Goal: Task Accomplishment & Management: Use online tool/utility

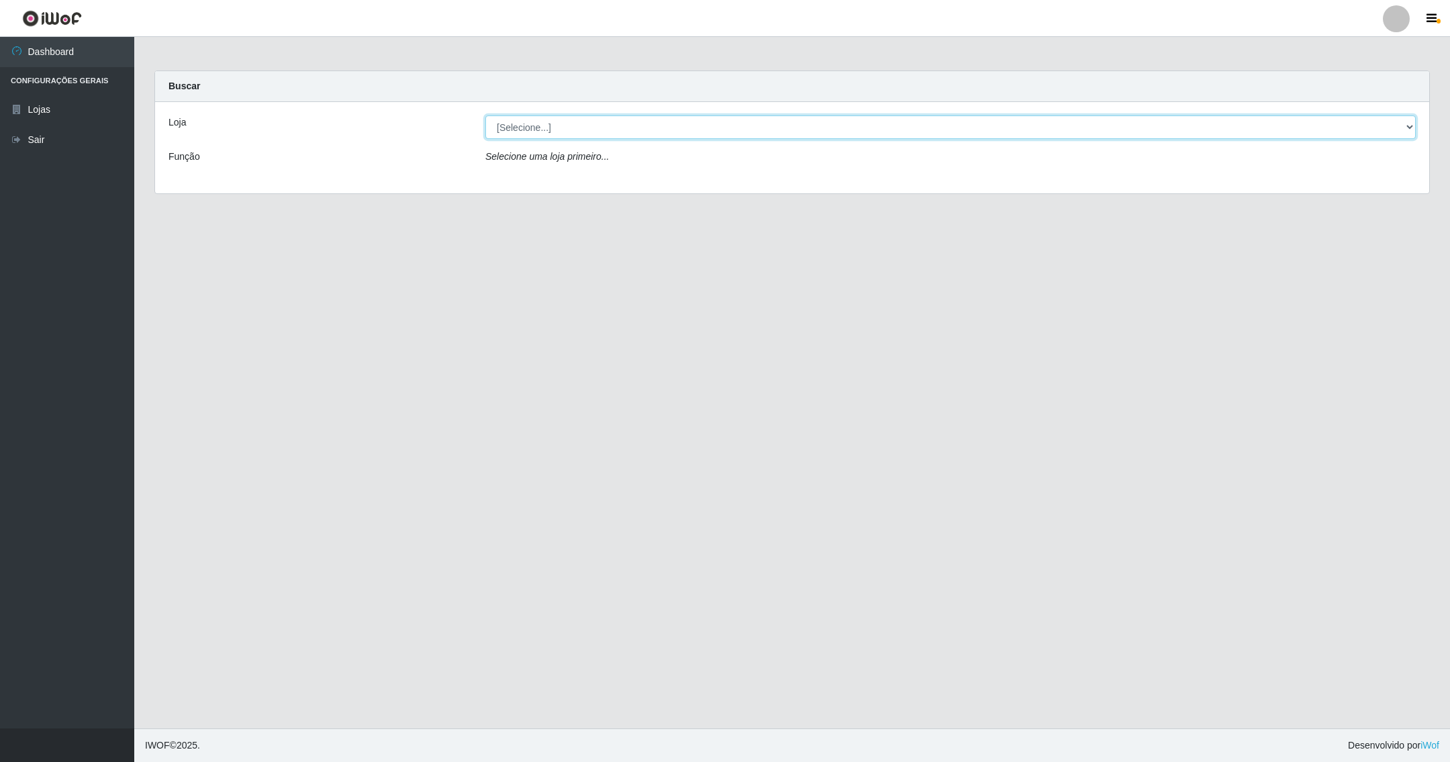
click at [1405, 126] on select "[Selecione...] SuperShow - Asa Norte" at bounding box center [950, 126] width 931 height 23
select select "71"
click at [485, 115] on select "[Selecione...] SuperShow - Asa Norte" at bounding box center [950, 126] width 931 height 23
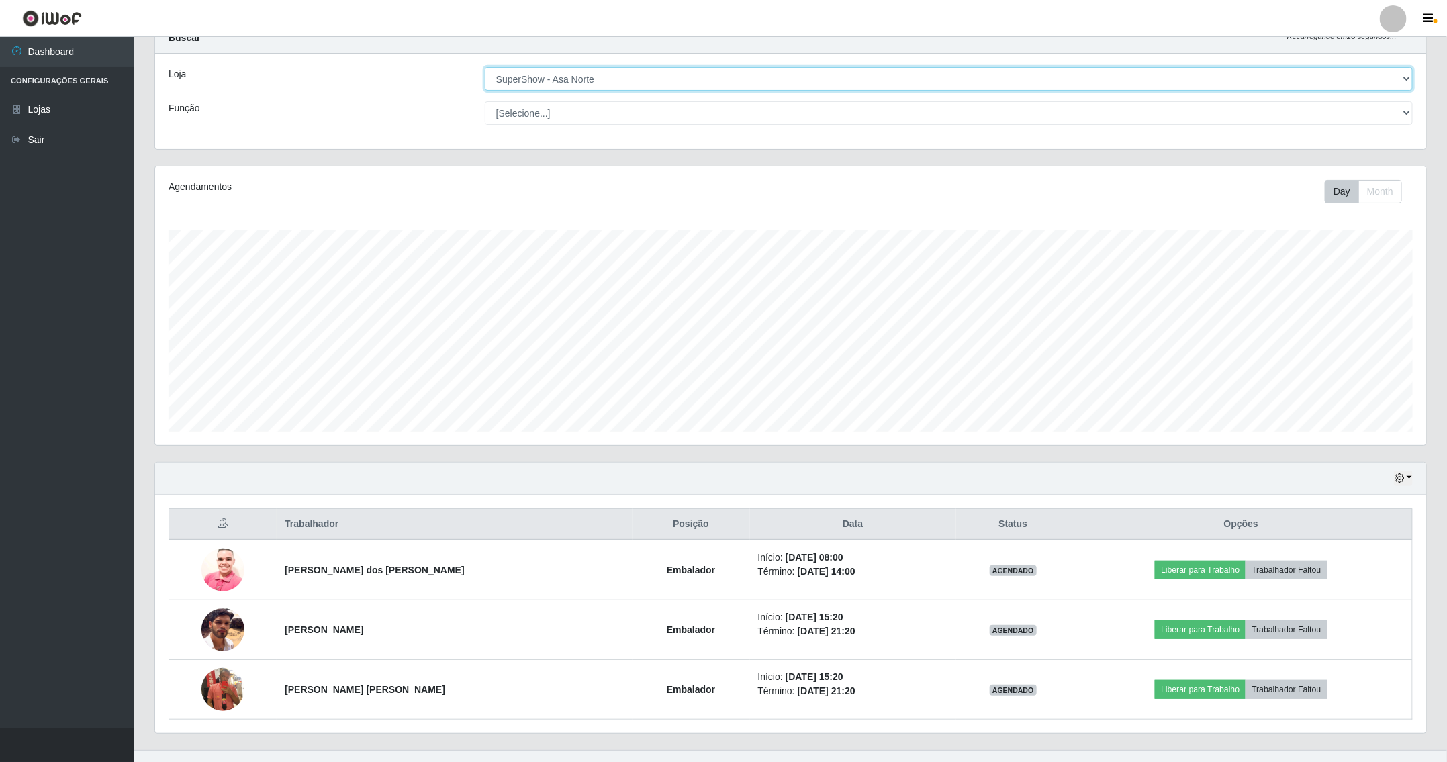
scroll to position [75, 0]
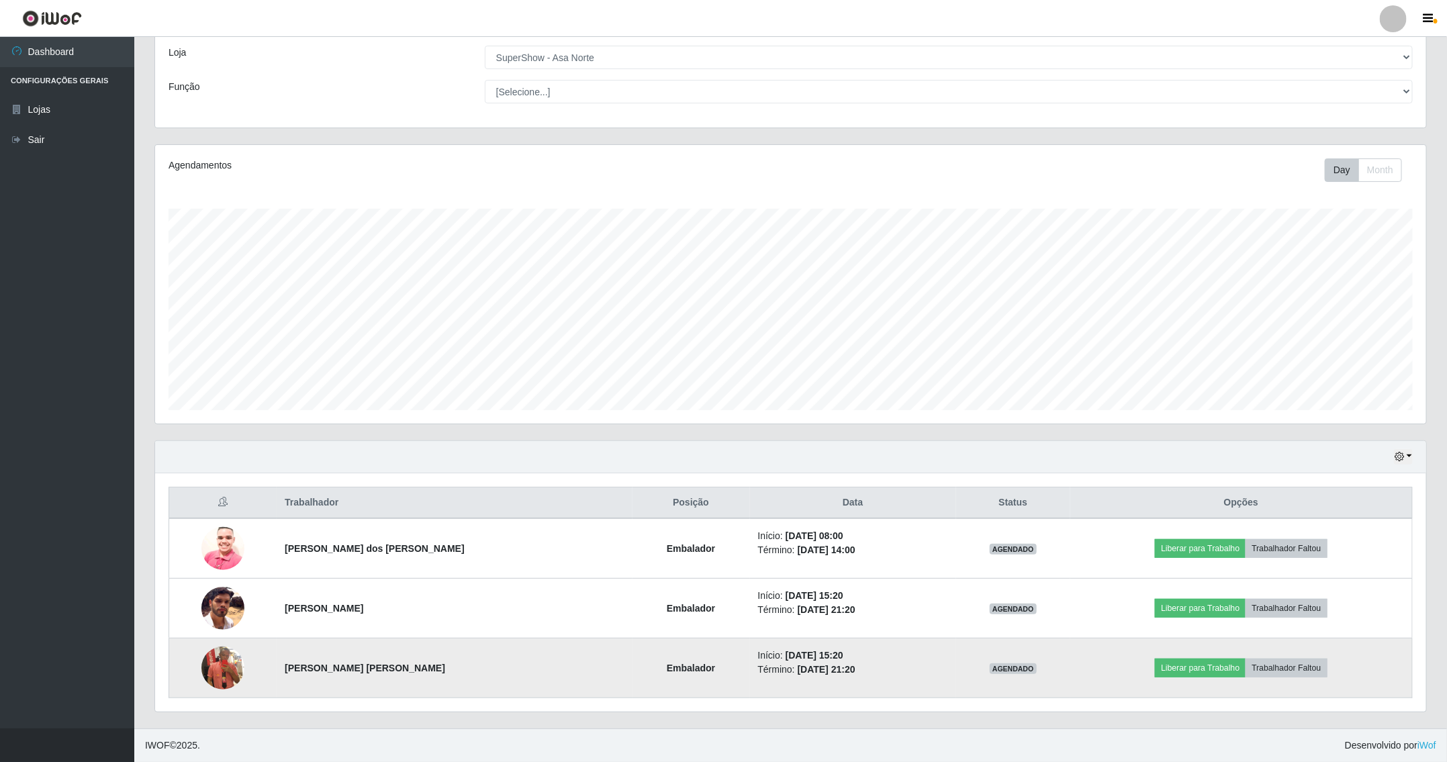
click at [218, 659] on img at bounding box center [222, 668] width 43 height 77
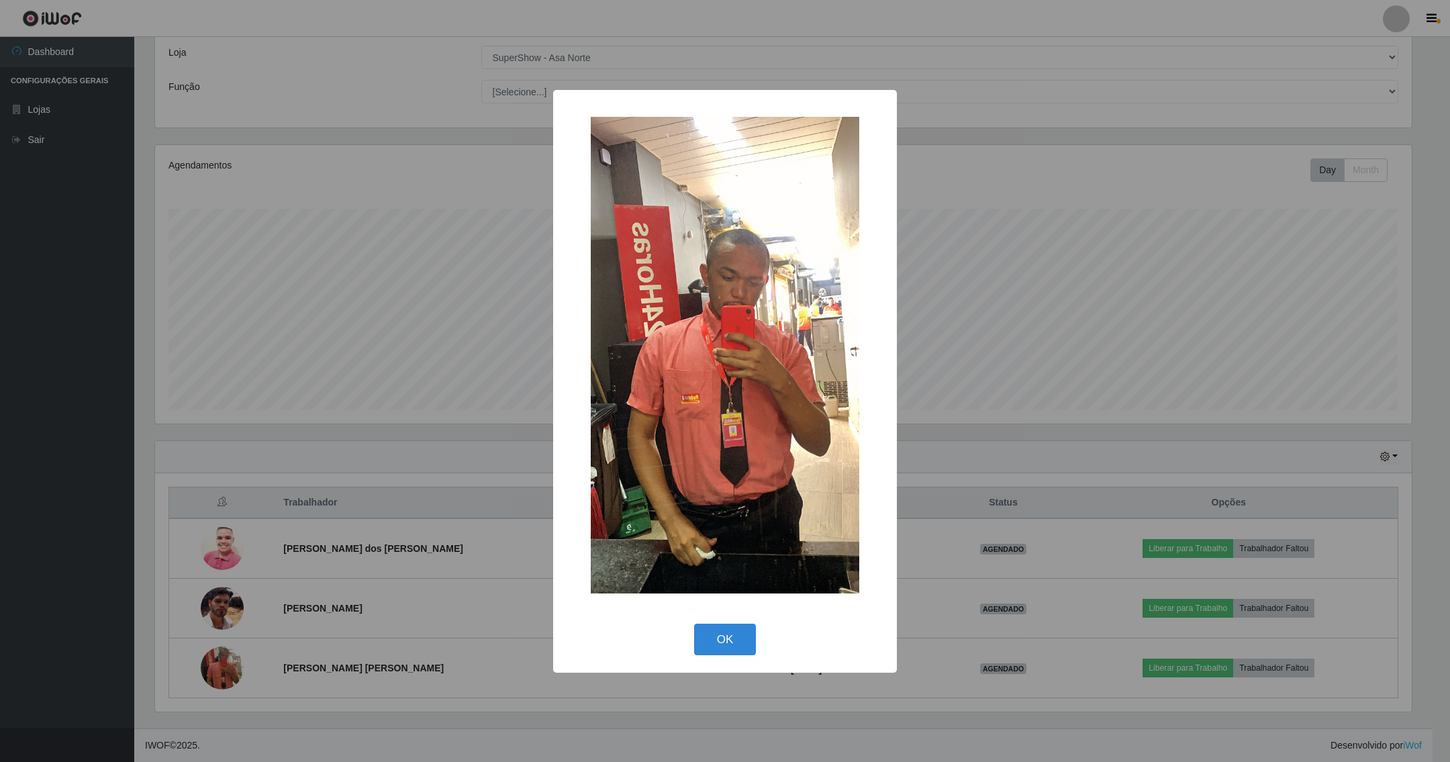
click at [426, 472] on div "× OK Cancel" at bounding box center [725, 381] width 1450 height 762
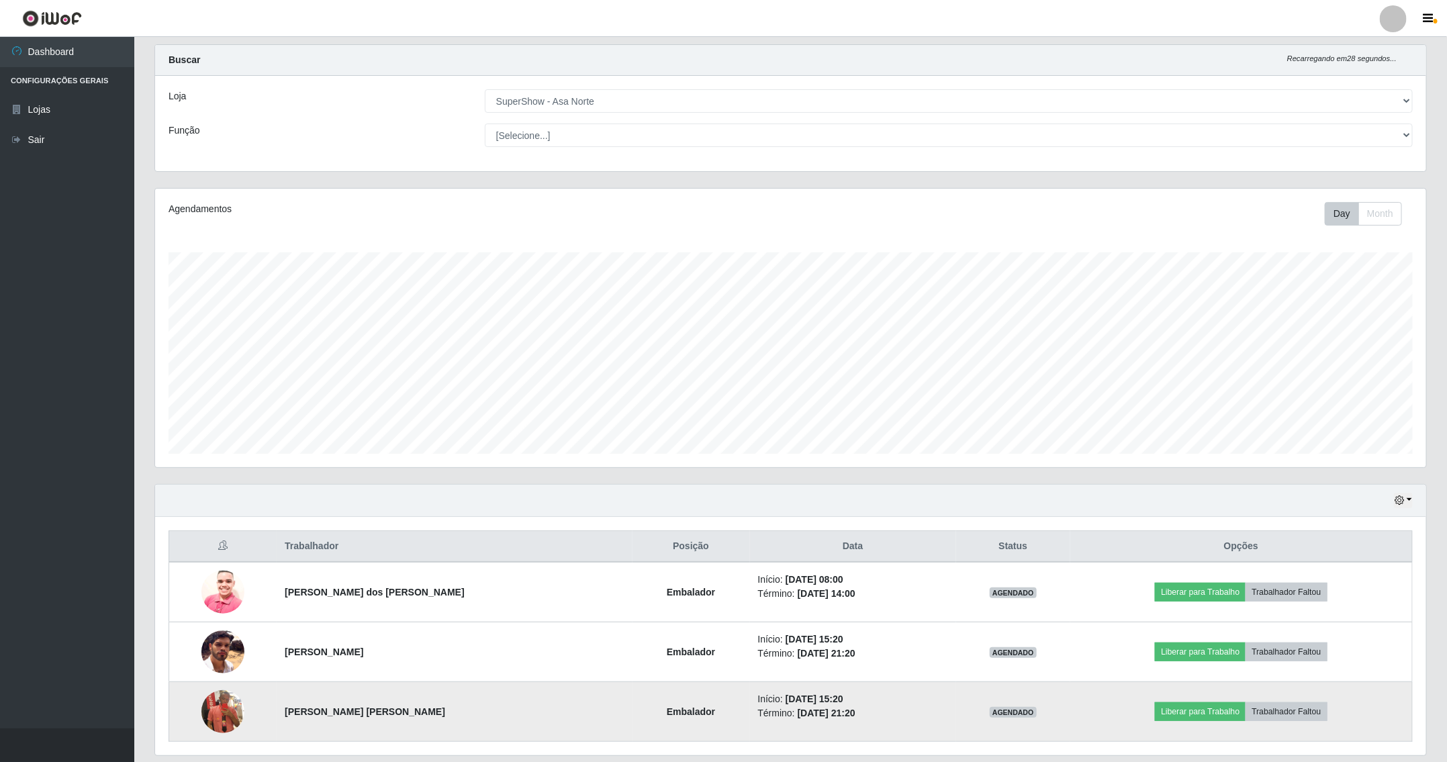
scroll to position [0, 0]
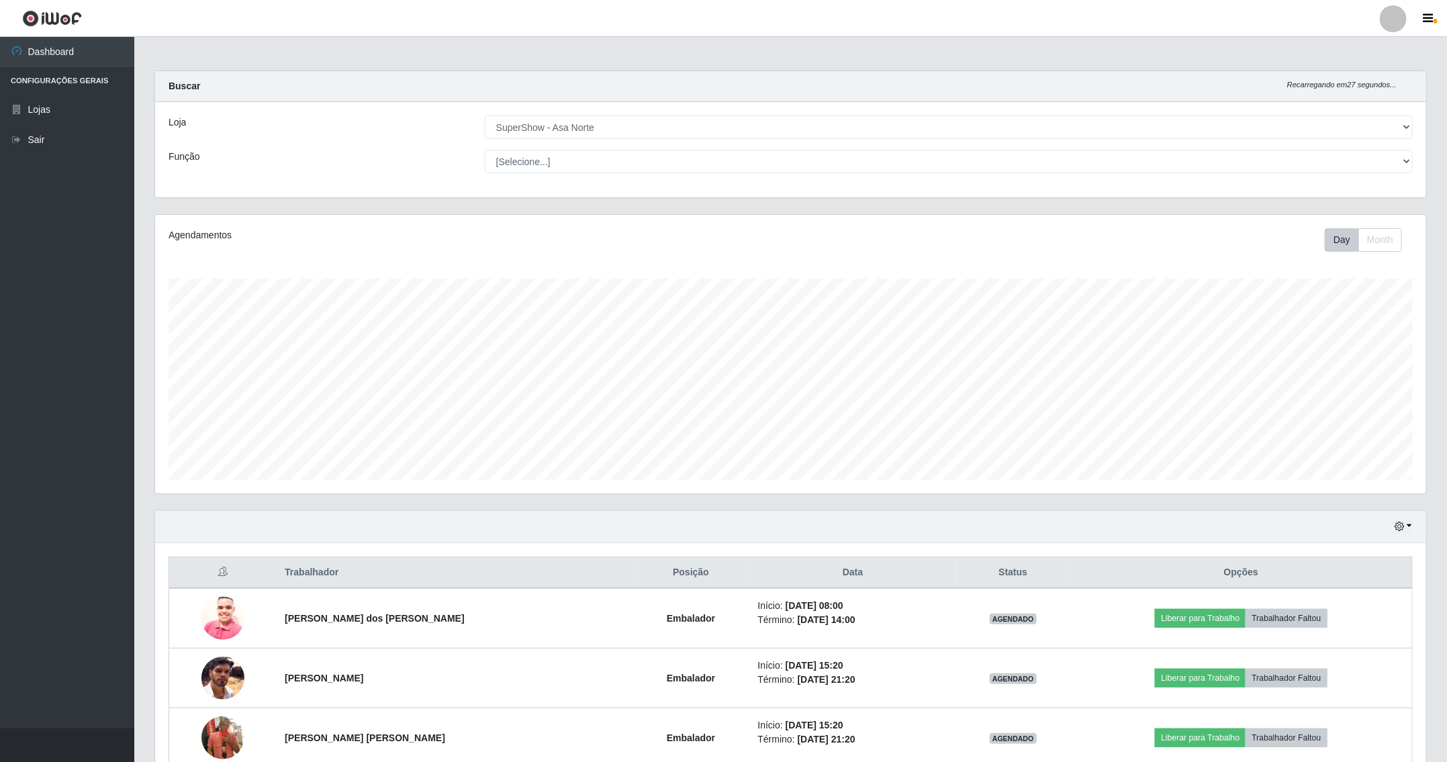
click at [563, 226] on div "Agendamentos Day Month 11/08 Agendamentos 17.05" at bounding box center [790, 354] width 1271 height 279
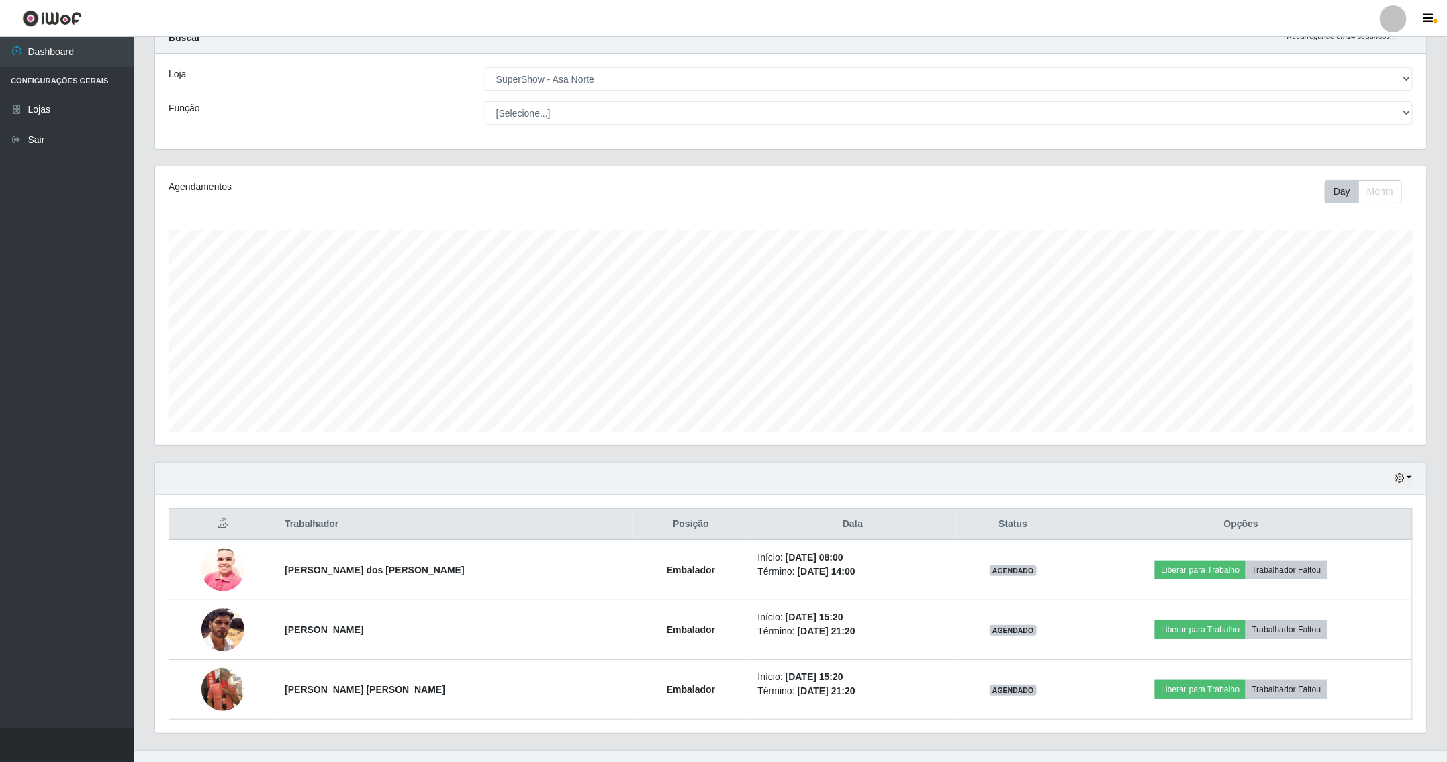
scroll to position [75, 0]
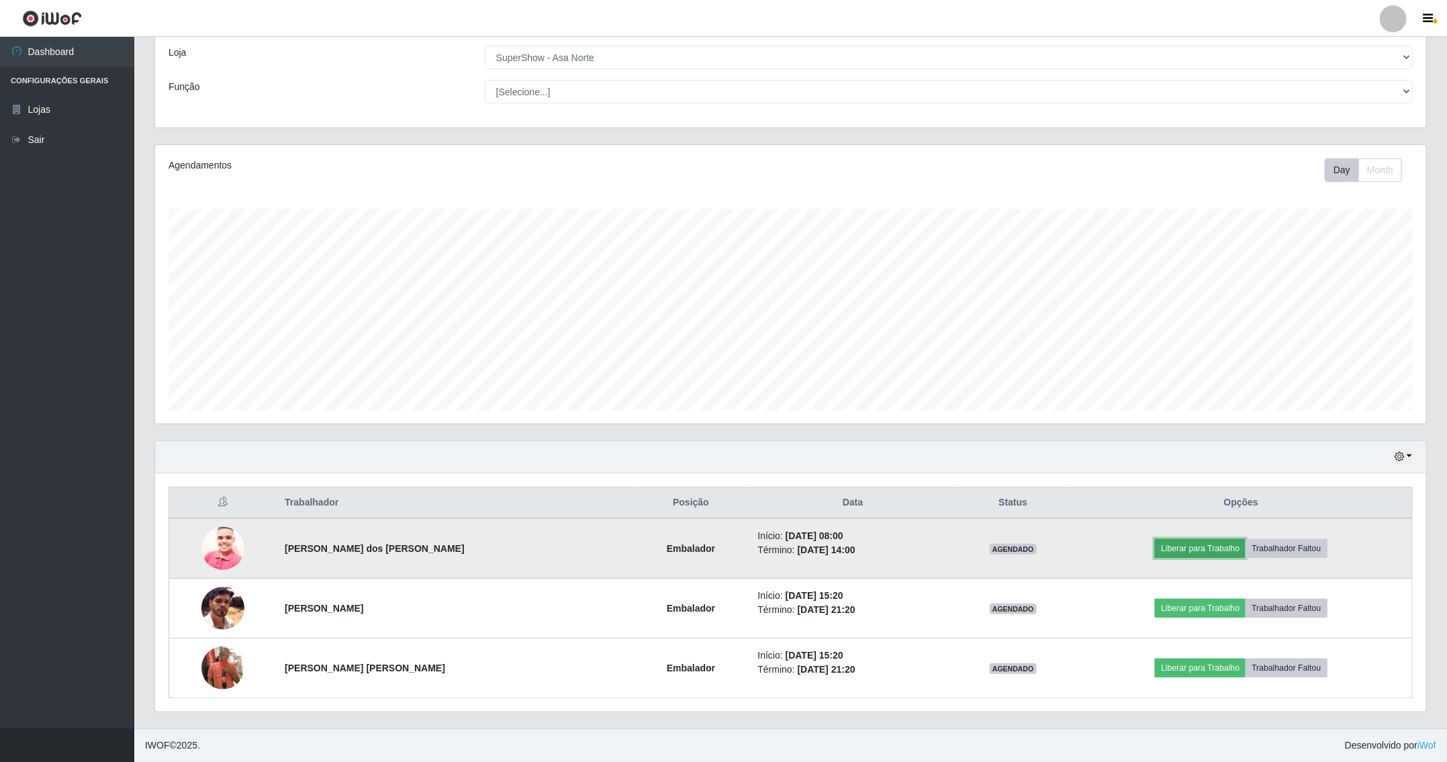
click at [1221, 542] on button "Liberar para Trabalho" at bounding box center [1200, 548] width 91 height 19
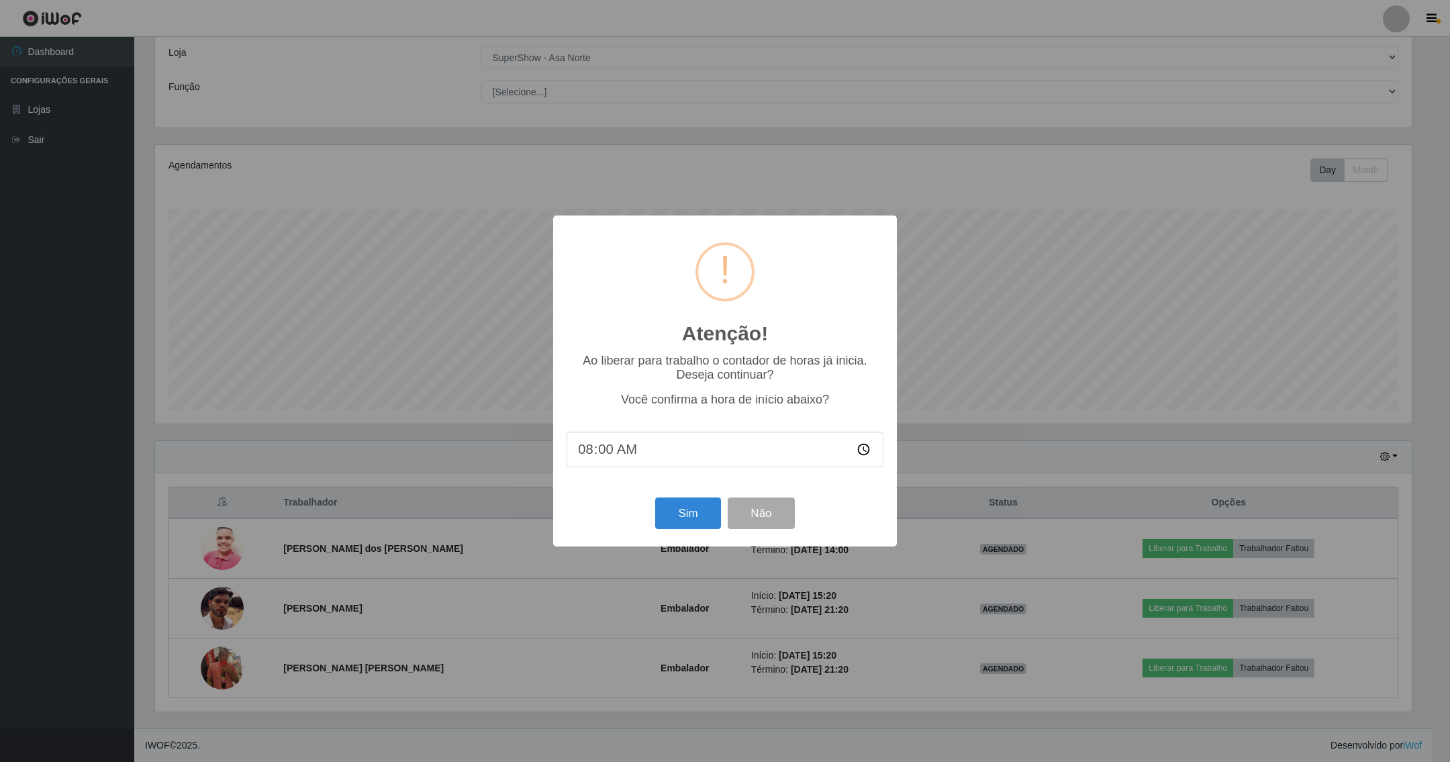
click at [603, 450] on input "08:00" at bounding box center [725, 450] width 317 height 36
type input "08:32"
click at [701, 512] on button "Sim" at bounding box center [687, 513] width 65 height 32
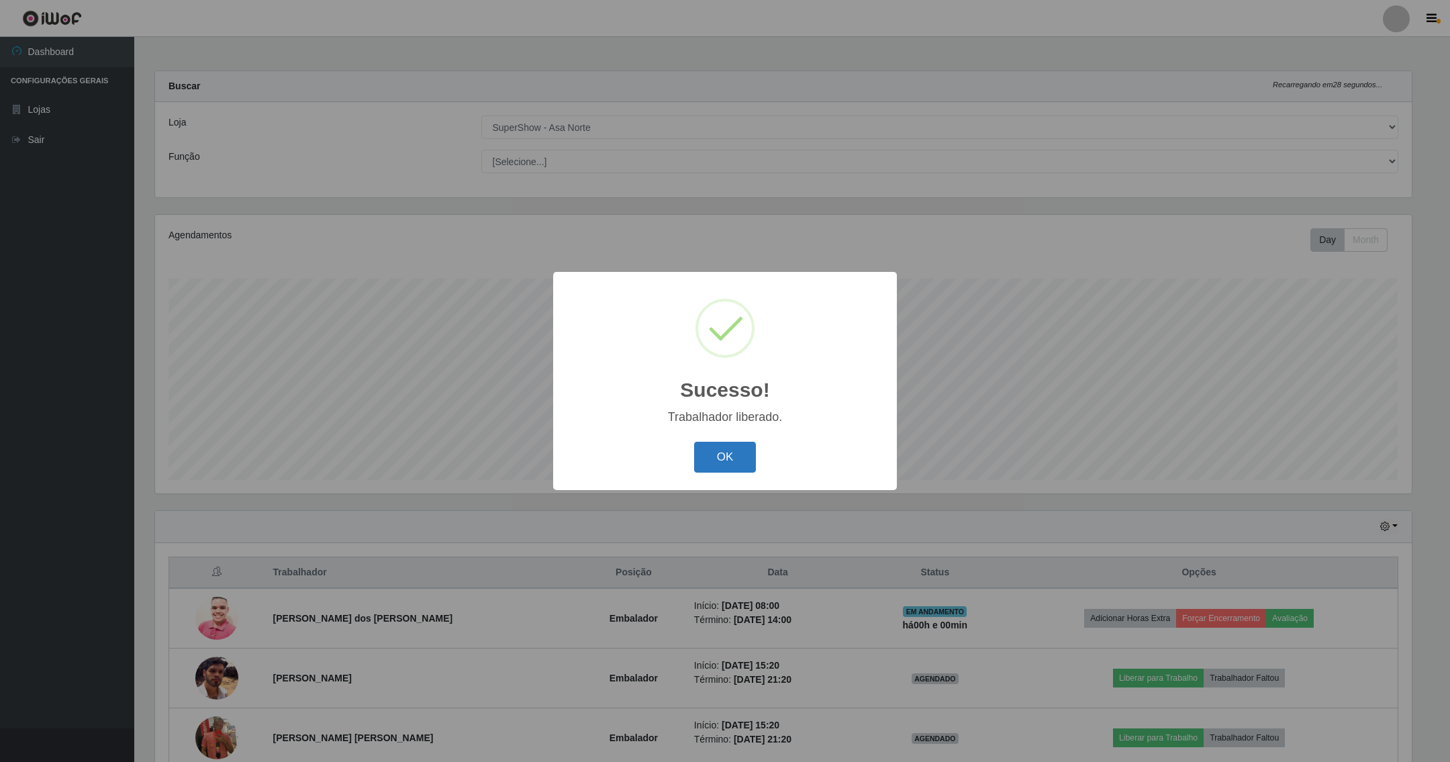
click at [737, 452] on button "OK" at bounding box center [725, 458] width 62 height 32
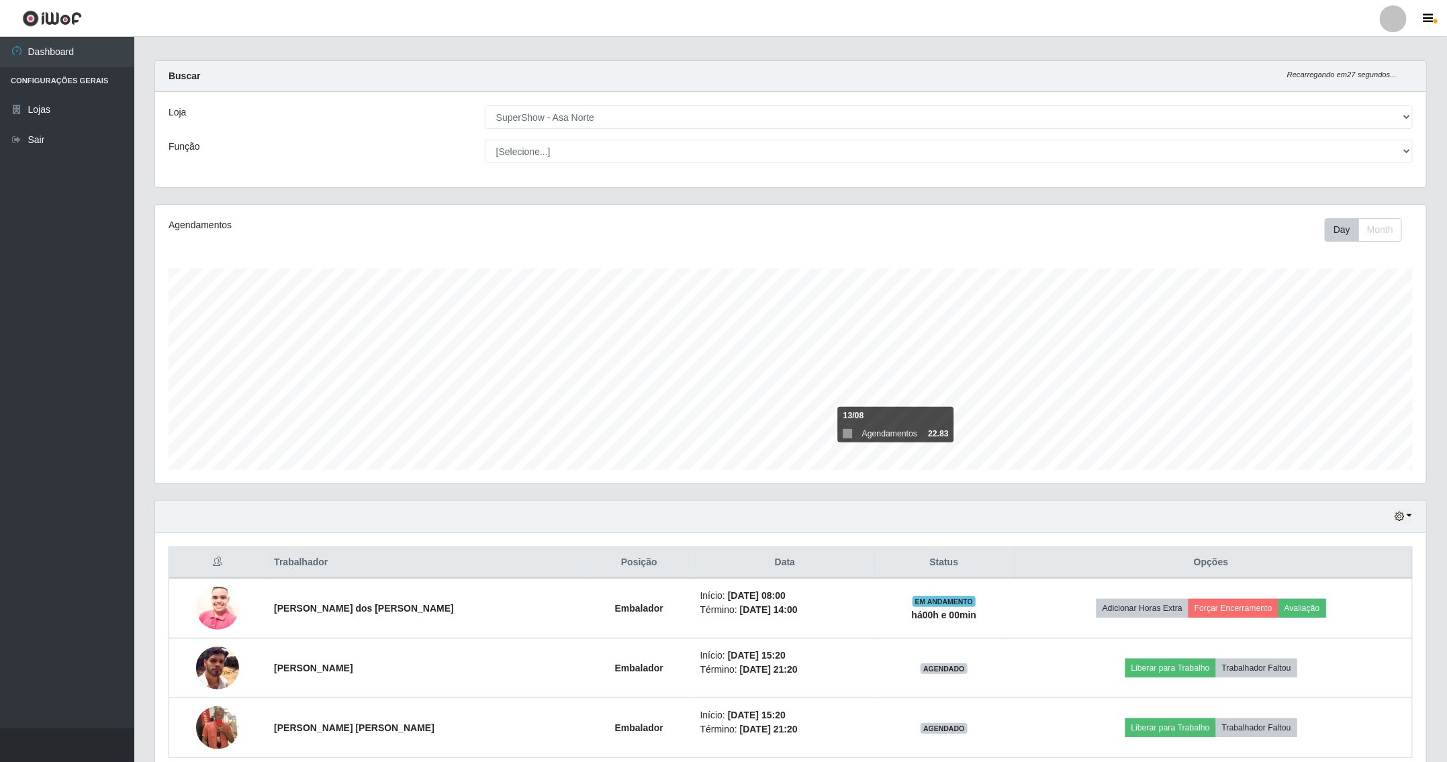
scroll to position [75, 0]
